Goal: Transaction & Acquisition: Purchase product/service

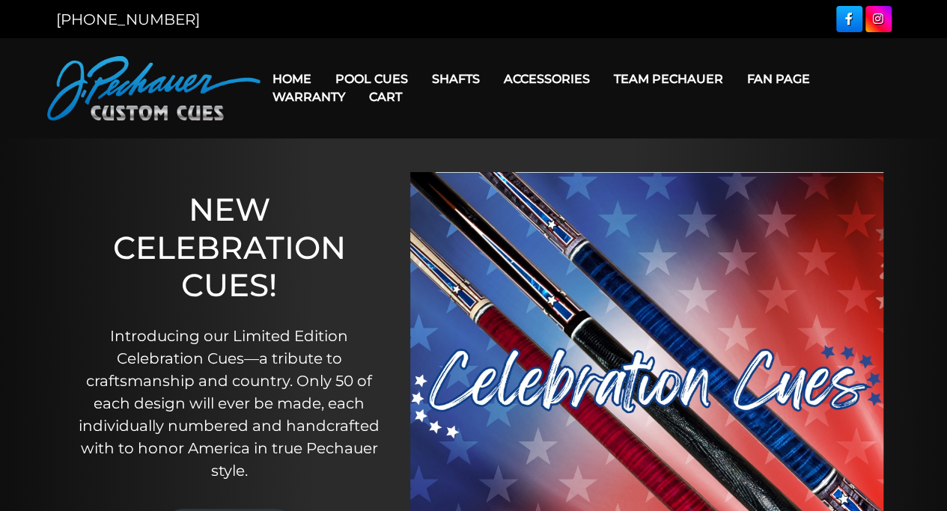
click at [379, 80] on link "Cart" at bounding box center [385, 97] width 57 height 38
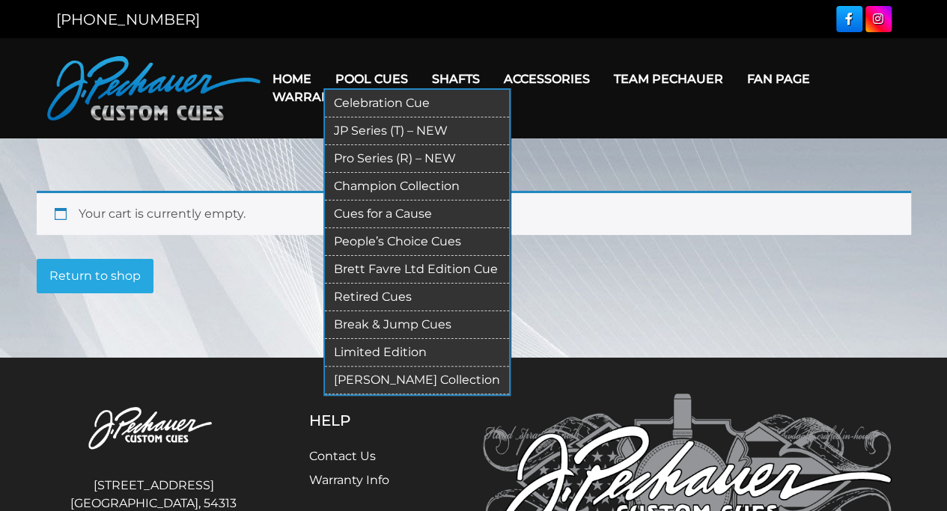
click at [391, 131] on link "JP Series (T) – NEW" at bounding box center [417, 131] width 184 height 28
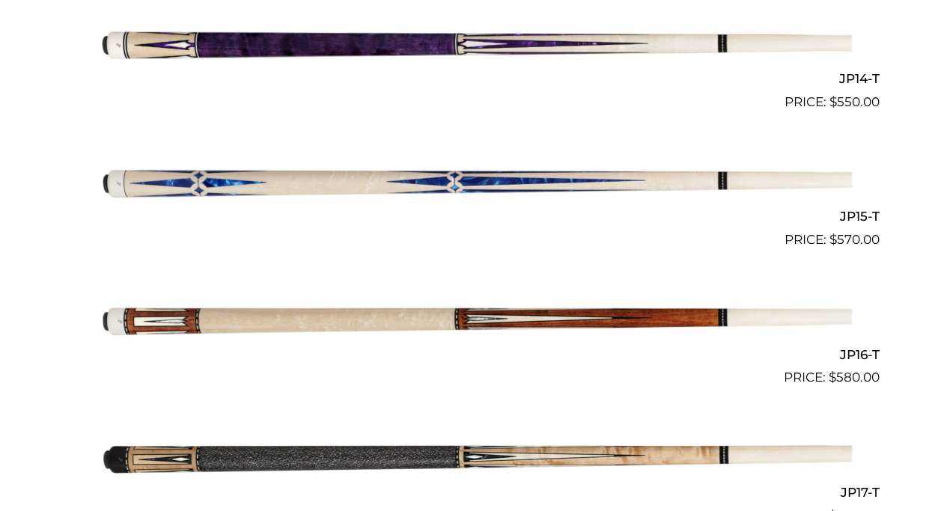
scroll to position [2287, 0]
